Goal: Communication & Community: Share content

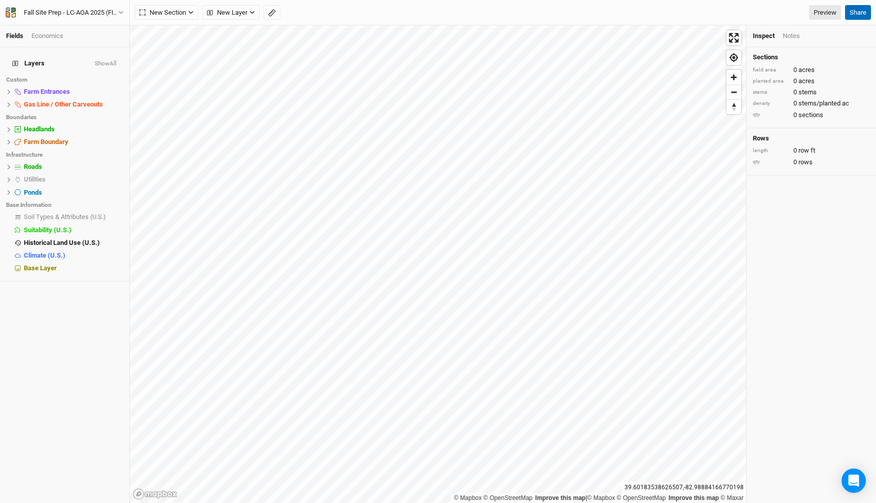
click at [853, 17] on button "Share" at bounding box center [858, 12] width 26 height 15
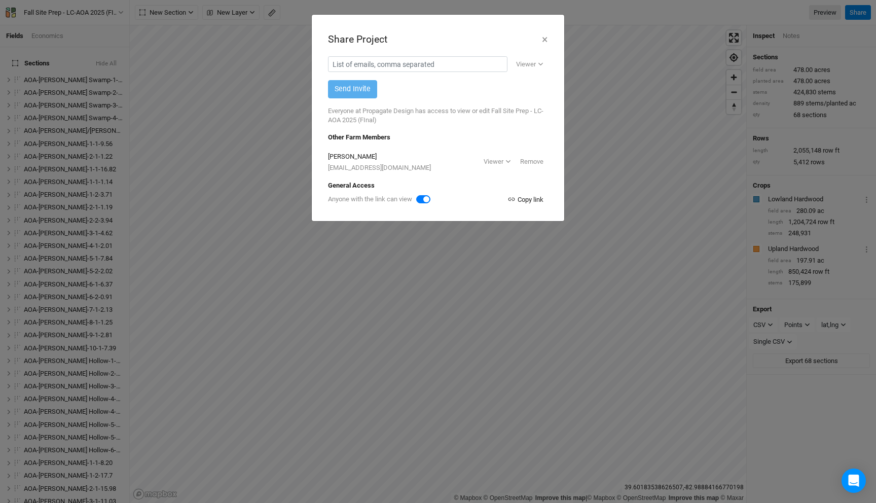
click at [522, 202] on div "Copy link" at bounding box center [526, 200] width 36 height 10
click at [544, 38] on button "×" at bounding box center [545, 39] width 7 height 17
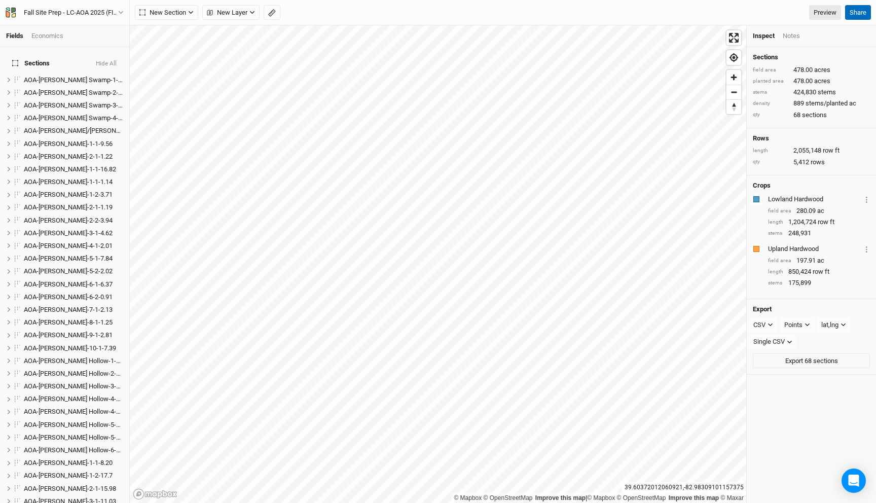
click at [850, 6] on button "Share" at bounding box center [858, 12] width 26 height 15
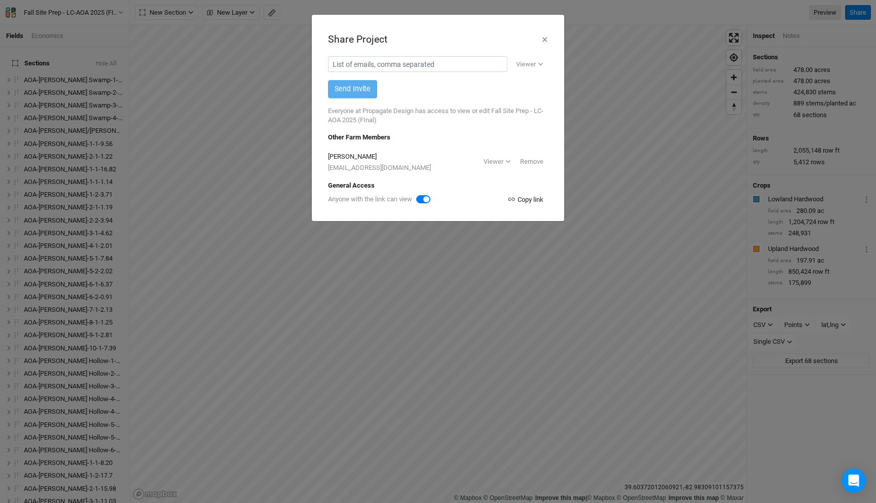
click at [524, 204] on button "Copy link" at bounding box center [525, 199] width 45 height 11
click at [524, 202] on div "Anyone with the link can view Link copied!" at bounding box center [438, 199] width 220 height 11
click at [524, 199] on div "Anyone with the link can view Link copied!" at bounding box center [438, 199] width 220 height 11
click at [530, 198] on div "Copy link" at bounding box center [526, 200] width 36 height 10
click at [517, 197] on div "Copy link" at bounding box center [526, 200] width 36 height 10
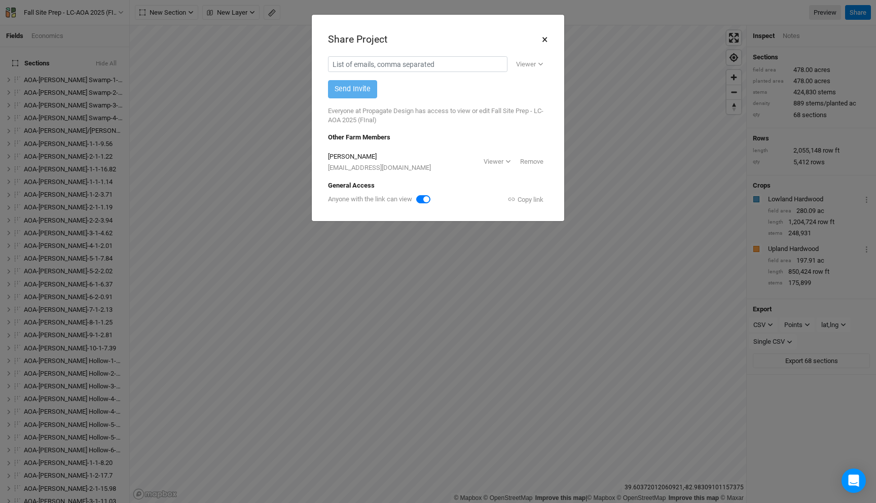
click at [545, 41] on button "×" at bounding box center [545, 39] width 7 height 17
